Goal: Transaction & Acquisition: Purchase product/service

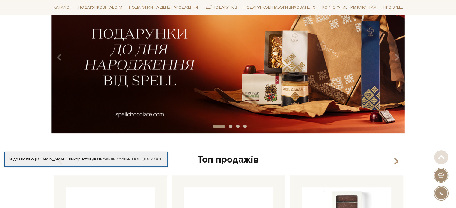
scroll to position [90, 0]
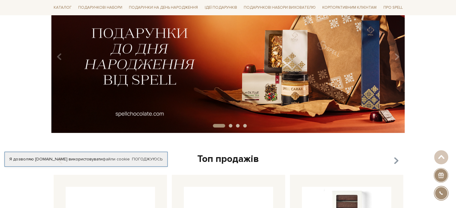
click at [397, 161] on icon "button" at bounding box center [395, 161] width 5 height 10
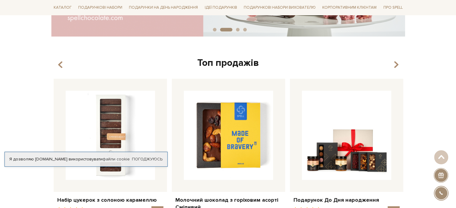
scroll to position [150, 0]
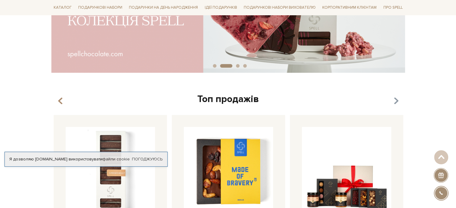
click at [397, 100] on icon "button" at bounding box center [395, 101] width 5 height 10
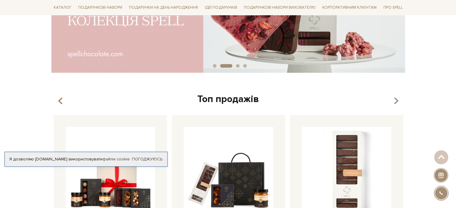
scroll to position [60, 0]
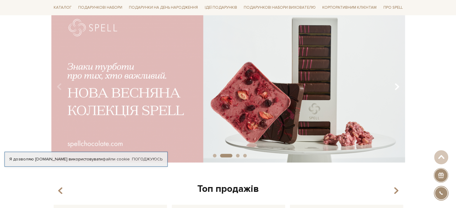
click at [397, 87] on icon "Carousel Navigation" at bounding box center [396, 87] width 5 height 10
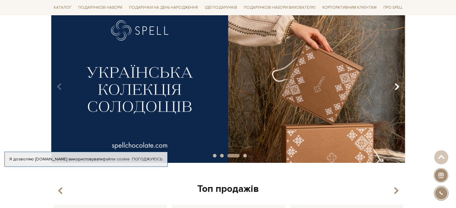
click at [397, 87] on icon "Carousel Navigation" at bounding box center [396, 87] width 5 height 10
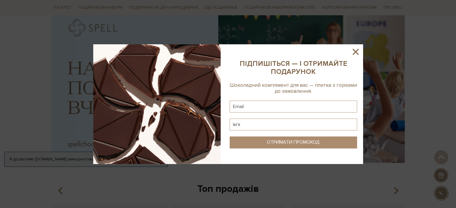
click at [353, 51] on icon at bounding box center [355, 52] width 10 height 10
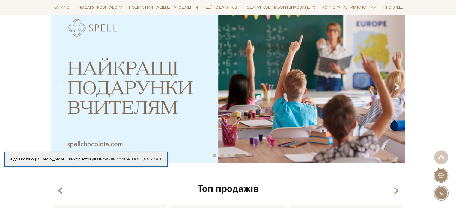
click at [398, 88] on icon "Carousel Navigation" at bounding box center [396, 87] width 5 height 10
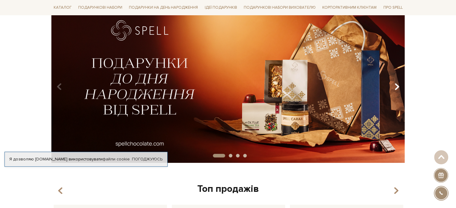
click at [398, 88] on icon "Carousel Navigation" at bounding box center [396, 87] width 5 height 10
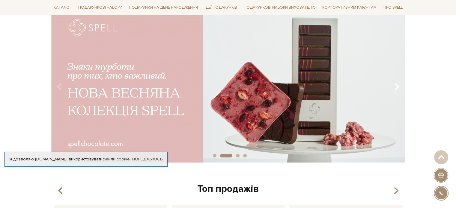
click at [398, 88] on icon "Carousel Navigation" at bounding box center [396, 87] width 5 height 10
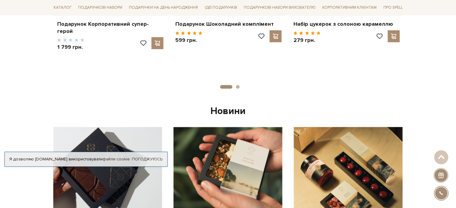
scroll to position [389, 0]
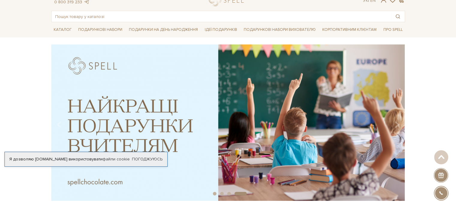
scroll to position [0, 0]
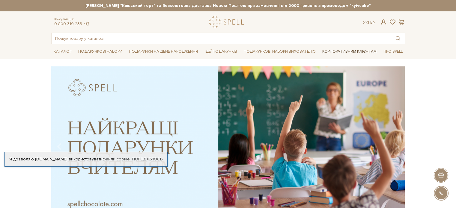
drag, startPoint x: 360, startPoint y: 51, endPoint x: 326, endPoint y: 51, distance: 33.5
click at [360, 51] on link "Корпоративним клієнтам" at bounding box center [349, 51] width 59 height 10
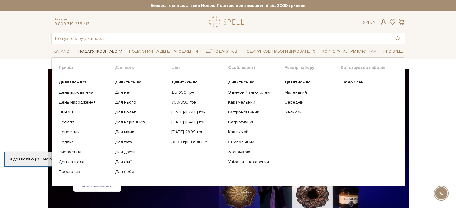
click at [113, 51] on link "Подарункові набори" at bounding box center [100, 51] width 49 height 9
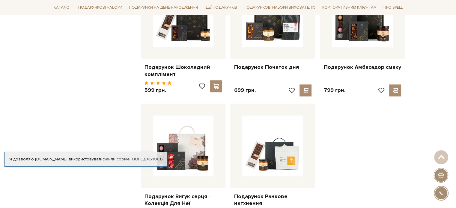
scroll to position [719, 0]
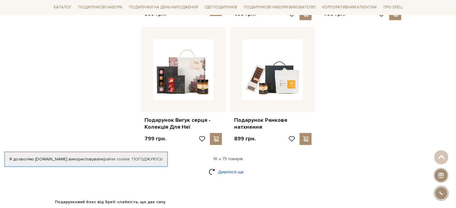
click at [224, 167] on link "Дивитися ще" at bounding box center [227, 172] width 39 height 10
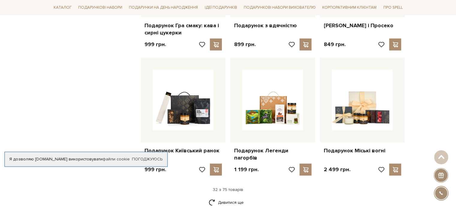
scroll to position [1408, 0]
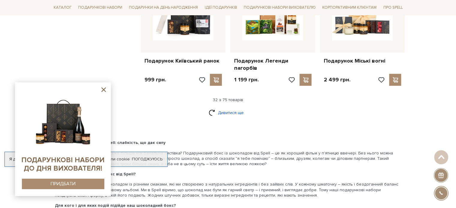
click at [230, 108] on link "Дивитися ще" at bounding box center [227, 113] width 39 height 10
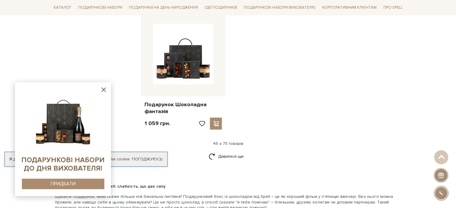
scroll to position [2126, 0]
click at [218, 151] on link "Дивитися ще" at bounding box center [227, 156] width 39 height 10
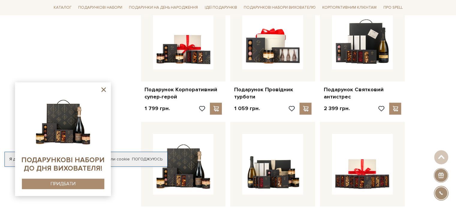
scroll to position [2576, 0]
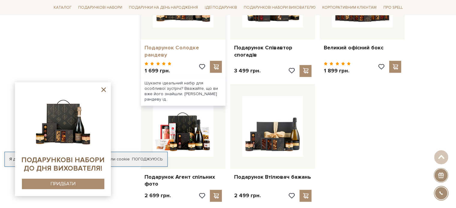
scroll to position [2725, 0]
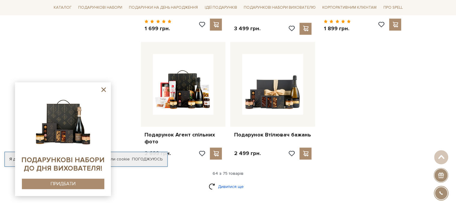
click at [232, 181] on link "Дивитися ще" at bounding box center [227, 186] width 39 height 10
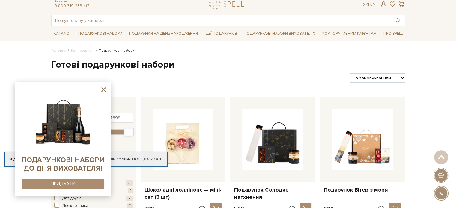
scroll to position [0, 0]
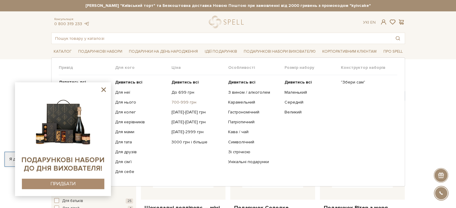
click at [190, 102] on link "700-999 грн" at bounding box center [197, 102] width 52 height 5
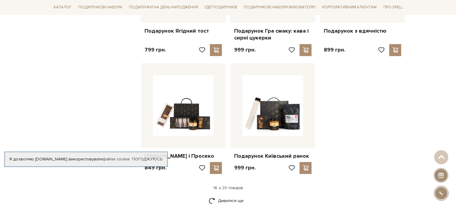
scroll to position [779, 0]
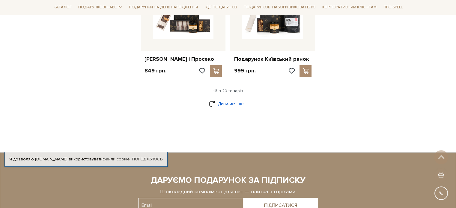
click at [234, 109] on link "Дивитися ще" at bounding box center [227, 104] width 39 height 10
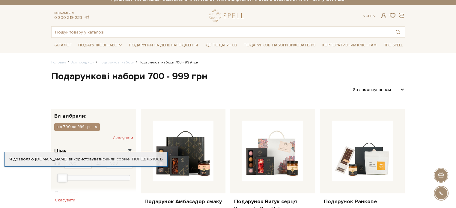
scroll to position [0, 0]
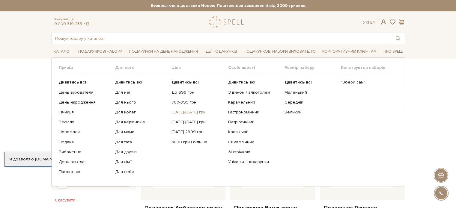
click at [194, 112] on link "[DATE]-[DATE] грн" at bounding box center [197, 112] width 52 height 5
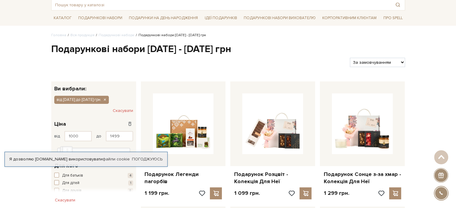
scroll to position [30, 0]
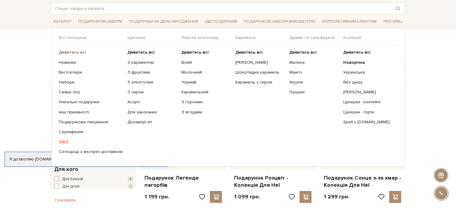
click at [72, 53] on b "Дивитись всі" at bounding box center [72, 52] width 27 height 5
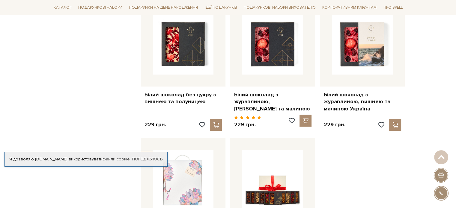
scroll to position [779, 0]
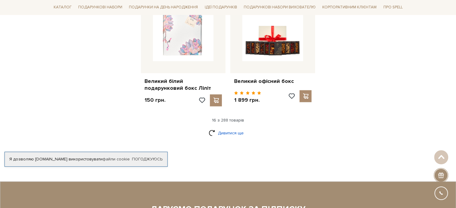
click at [221, 128] on link "Дивитися ще" at bounding box center [227, 133] width 39 height 10
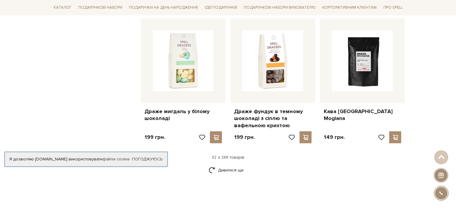
scroll to position [1378, 0]
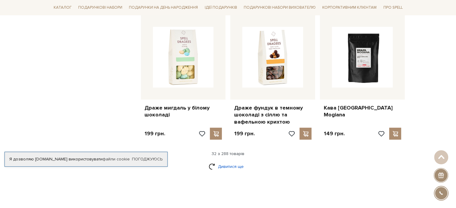
click at [235, 161] on link "Дивитися ще" at bounding box center [227, 166] width 39 height 10
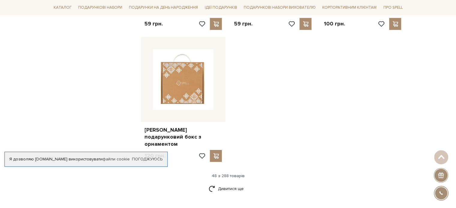
scroll to position [2186, 0]
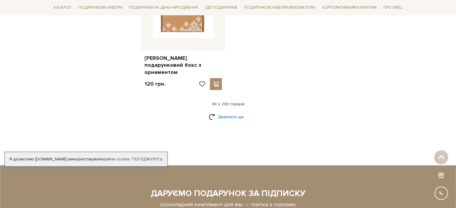
click at [216, 112] on link "Дивитися ще" at bounding box center [227, 117] width 39 height 10
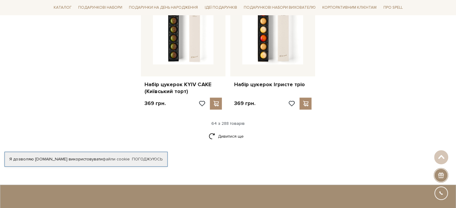
scroll to position [2875, 0]
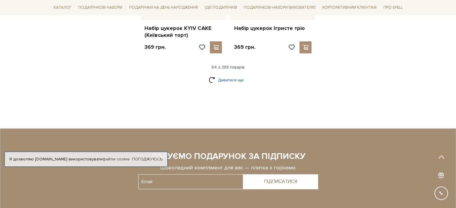
click at [219, 75] on link "Дивитися ще" at bounding box center [227, 80] width 39 height 10
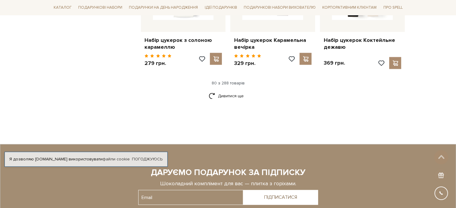
scroll to position [3478, 0]
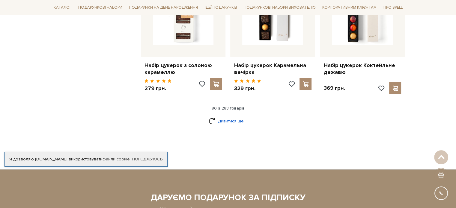
click at [219, 116] on link "Дивитися ще" at bounding box center [227, 121] width 39 height 10
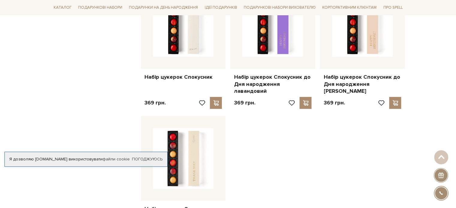
scroll to position [4257, 0]
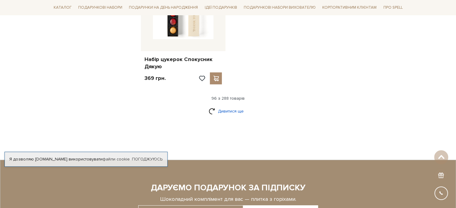
click at [218, 106] on link "Дивитися ще" at bounding box center [227, 111] width 39 height 10
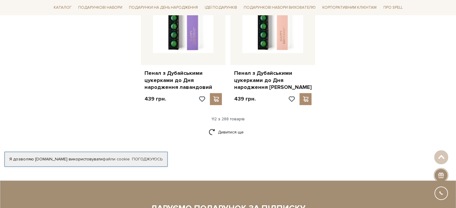
scroll to position [4915, 0]
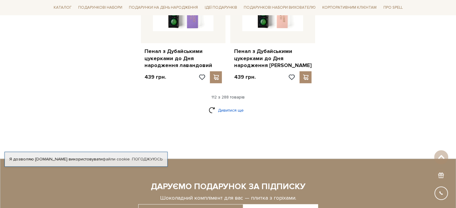
click at [231, 105] on link "Дивитися ще" at bounding box center [227, 110] width 39 height 10
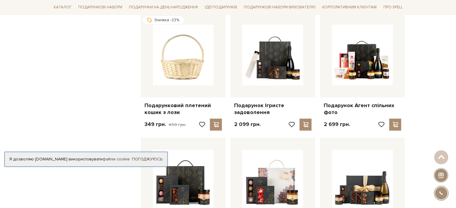
scroll to position [5455, 0]
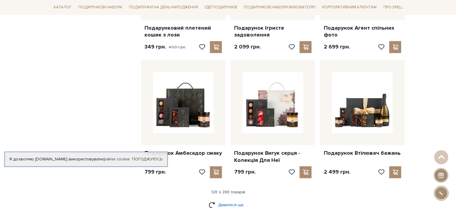
click at [229, 200] on link "Дивитися ще" at bounding box center [227, 205] width 39 height 10
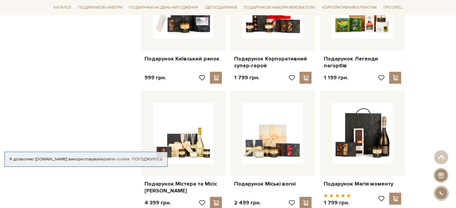
scroll to position [6173, 0]
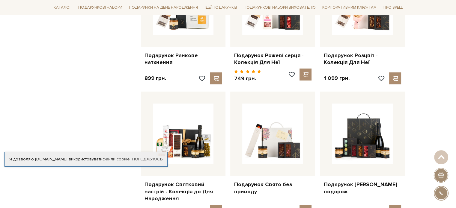
scroll to position [6832, 0]
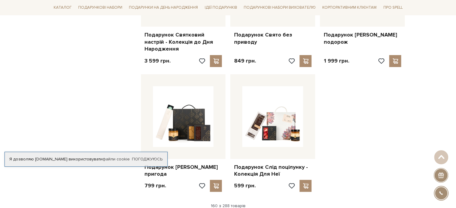
drag, startPoint x: 234, startPoint y: 181, endPoint x: 239, endPoint y: 181, distance: 5.4
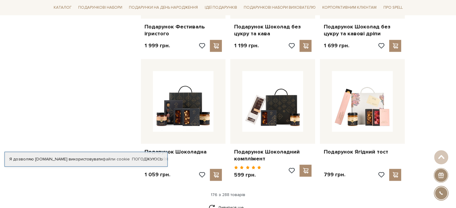
scroll to position [7491, 0]
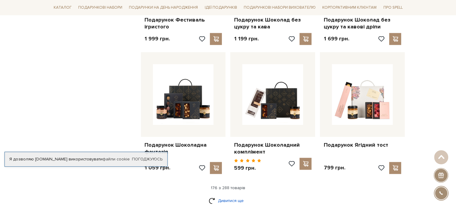
click at [223, 196] on link "Дивитися ще" at bounding box center [227, 201] width 39 height 10
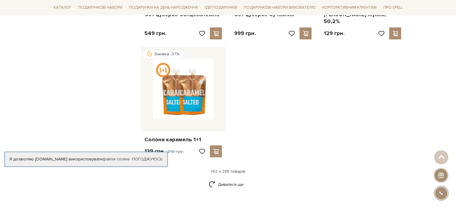
scroll to position [8270, 0]
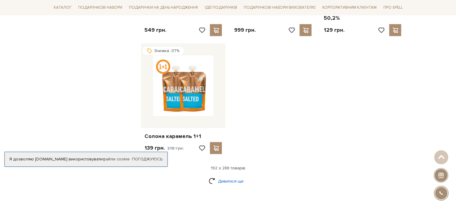
click at [220, 176] on link "Дивитися ще" at bounding box center [227, 181] width 39 height 10
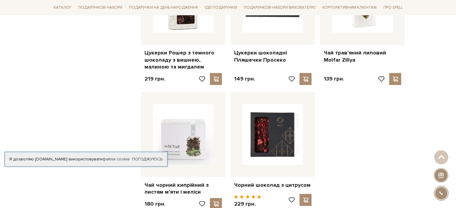
scroll to position [8989, 0]
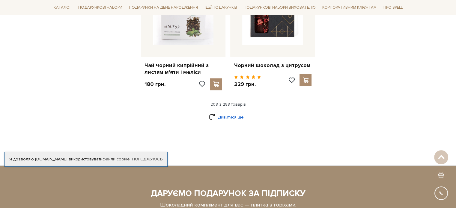
click at [227, 112] on link "Дивитися ще" at bounding box center [227, 117] width 39 height 10
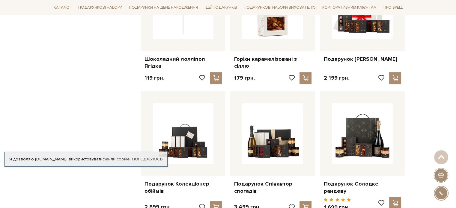
scroll to position [9498, 0]
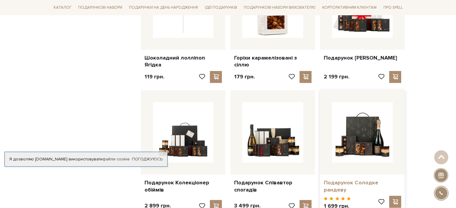
click at [366, 179] on link "Подарунок Солодке рандеву" at bounding box center [362, 186] width 78 height 14
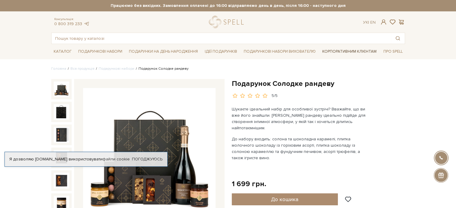
click at [353, 53] on link "Корпоративним клієнтам" at bounding box center [349, 51] width 59 height 10
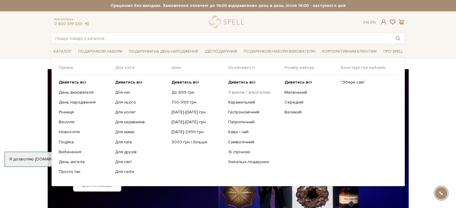
click at [246, 92] on link "З вином / алкоголем" at bounding box center [254, 92] width 52 height 5
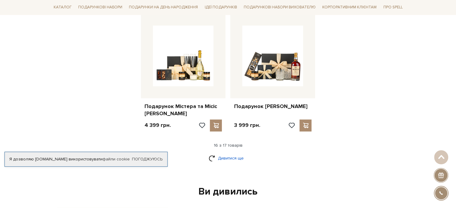
scroll to position [749, 0]
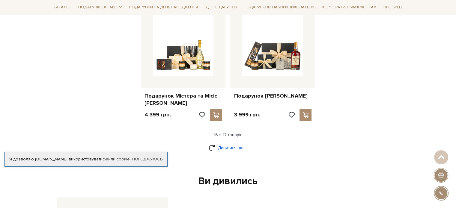
click at [226, 143] on link "Дивитися ще" at bounding box center [227, 148] width 39 height 10
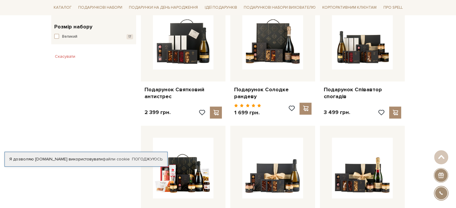
scroll to position [359, 0]
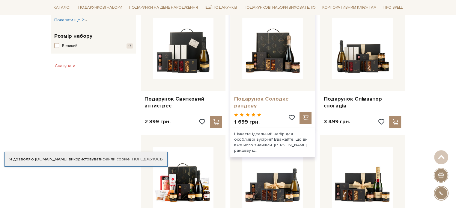
click at [270, 97] on link "Подарунок Солодке рандеву" at bounding box center [273, 103] width 78 height 14
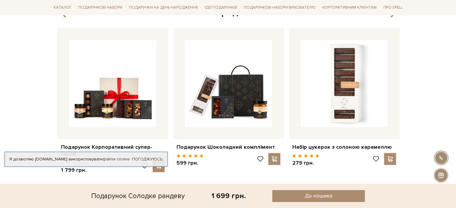
scroll to position [509, 0]
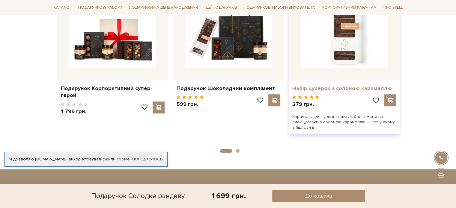
click at [349, 87] on link "Набір цукерок з солоною карамеллю" at bounding box center [344, 88] width 104 height 7
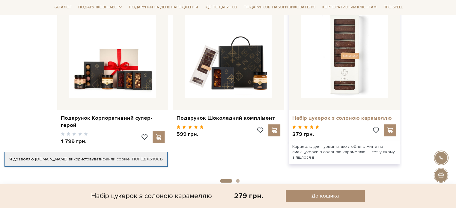
scroll to position [809, 0]
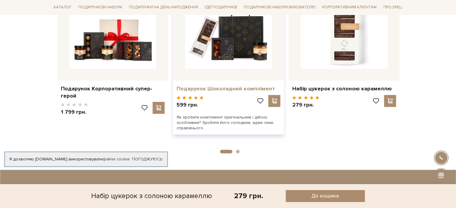
drag, startPoint x: 242, startPoint y: 89, endPoint x: 238, endPoint y: 89, distance: 4.2
click at [241, 89] on link "Подарунок Шоколадний комплімент" at bounding box center [228, 88] width 104 height 7
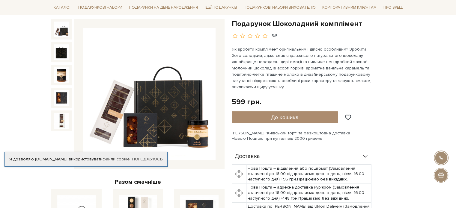
scroll to position [20, 0]
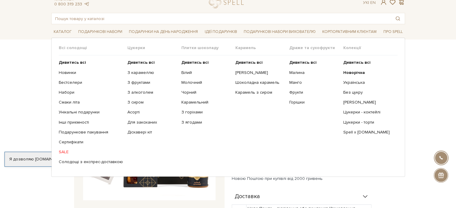
click at [63, 152] on link "SALE" at bounding box center [91, 151] width 64 height 5
